Goal: Task Accomplishment & Management: Manage account settings

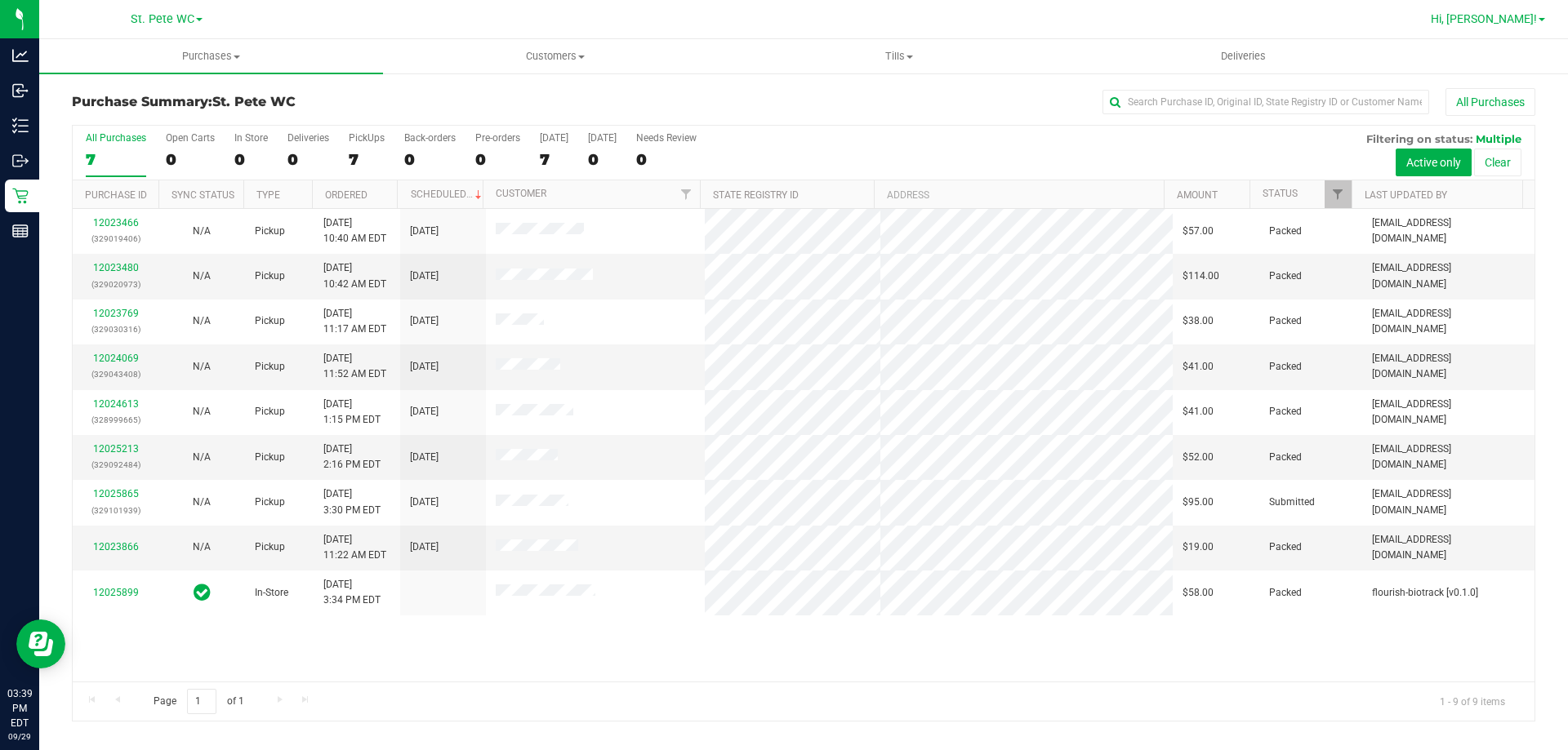
click at [1527, 20] on span "Hi, [PERSON_NAME]!" at bounding box center [1484, 19] width 106 height 13
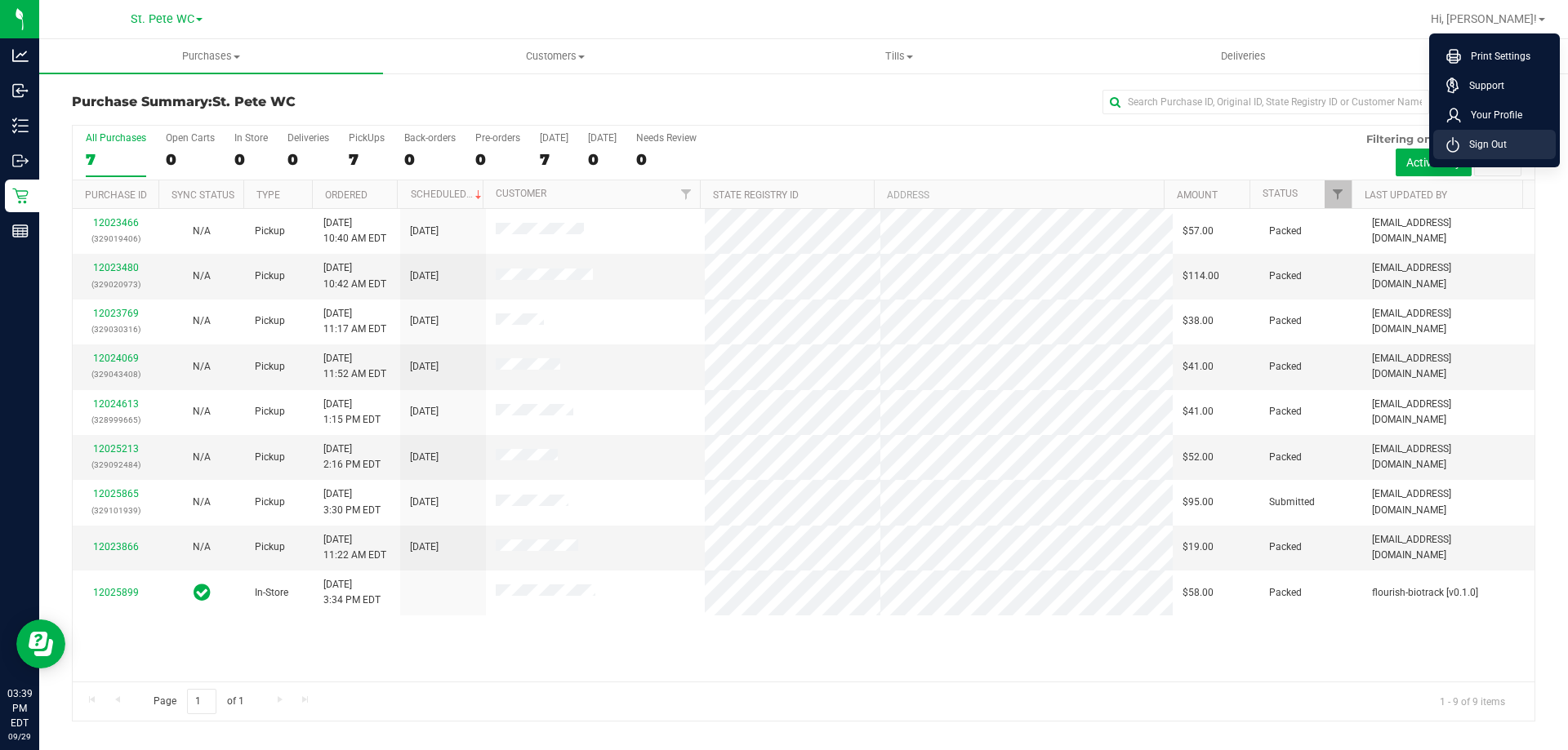
click at [1522, 136] on li "Sign Out" at bounding box center [1495, 145] width 123 height 30
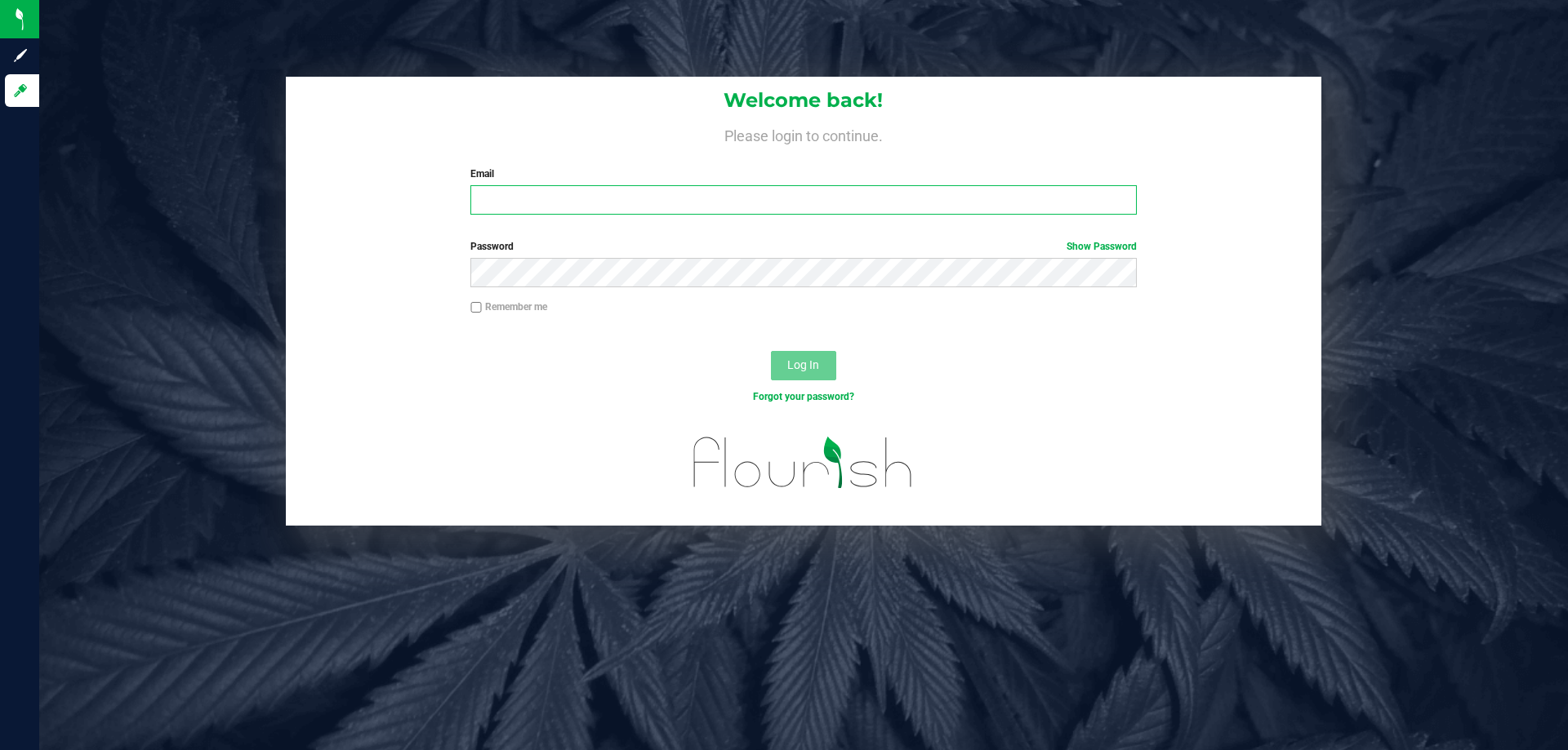
click at [1046, 204] on input "Email" at bounding box center [803, 200] width 666 height 30
type input "hgladstone@liveparallel.com"
click at [771, 351] on button "Log In" at bounding box center [803, 366] width 65 height 30
